Goal: Transaction & Acquisition: Purchase product/service

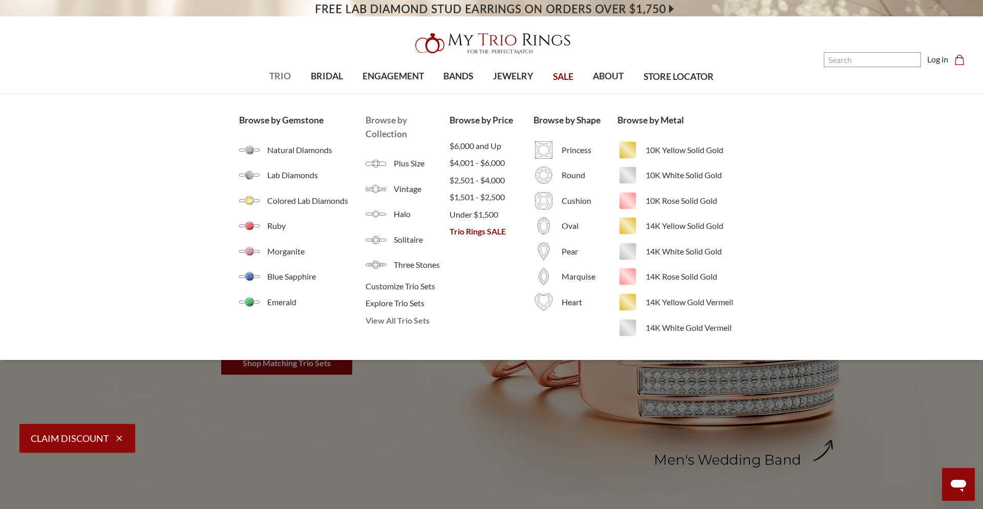
click at [391, 324] on span "View All Trio Sets" at bounding box center [407, 320] width 84 height 12
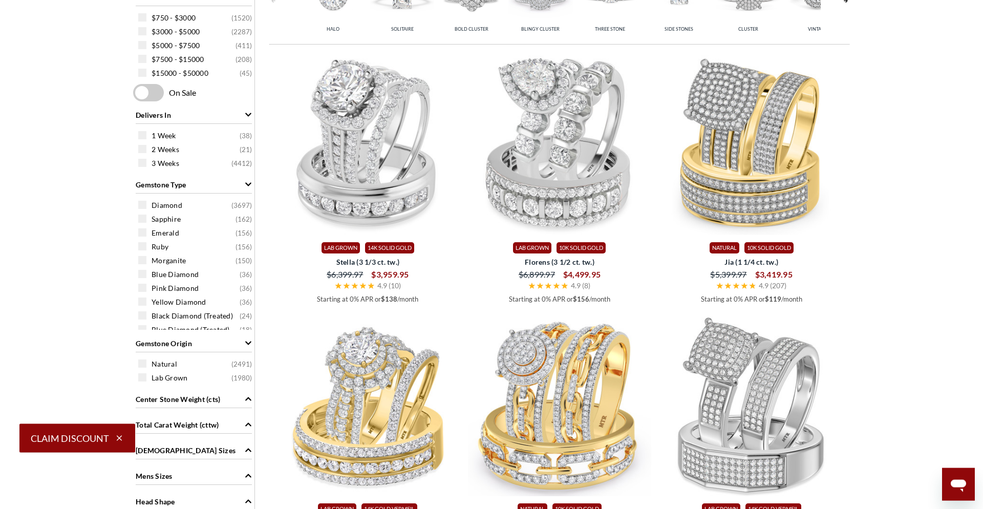
scroll to position [467, 0]
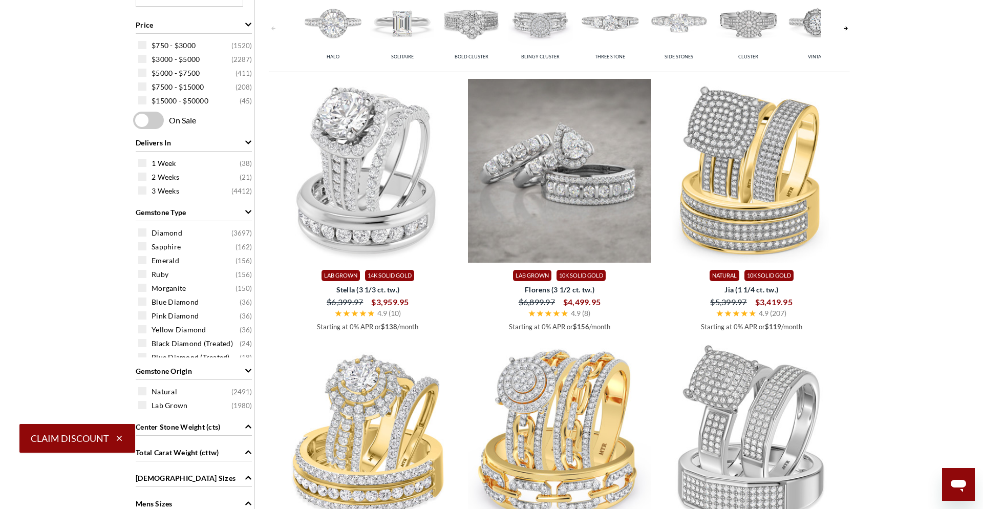
click at [577, 221] on img at bounding box center [560, 171] width 184 height 184
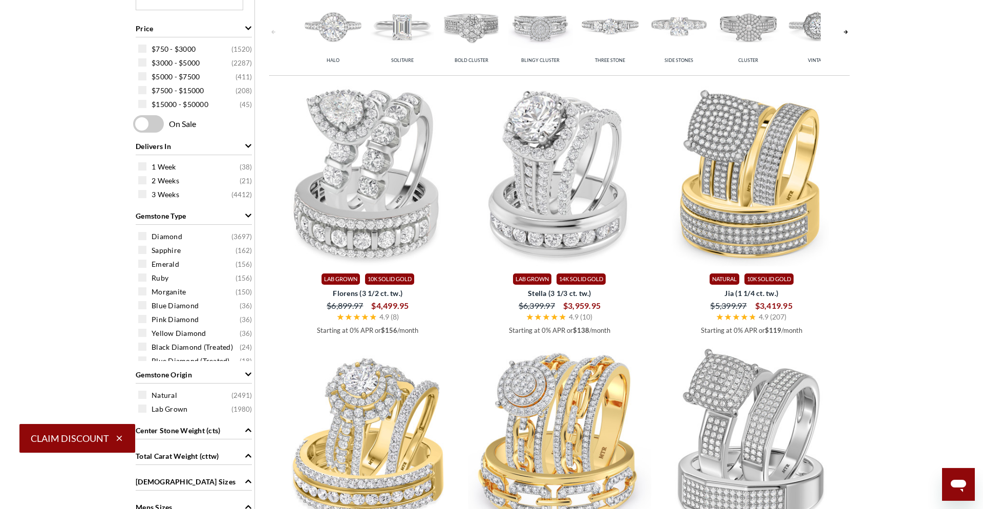
scroll to position [408, 0]
